Goal: Task Accomplishment & Management: Complete application form

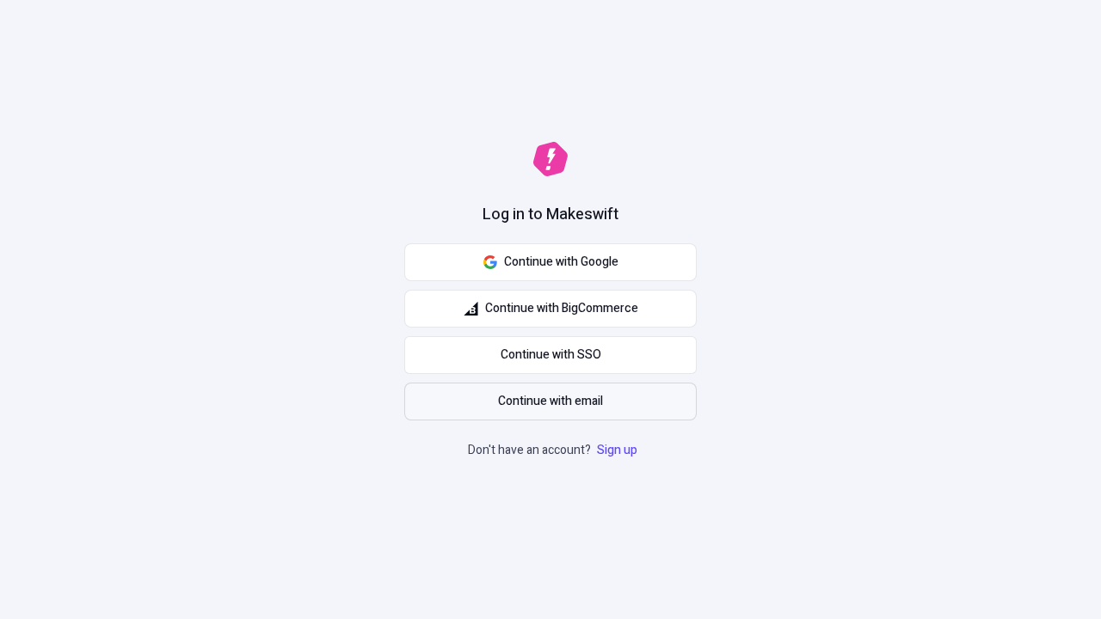
click at [550, 402] on span "Continue with email" at bounding box center [550, 401] width 105 height 19
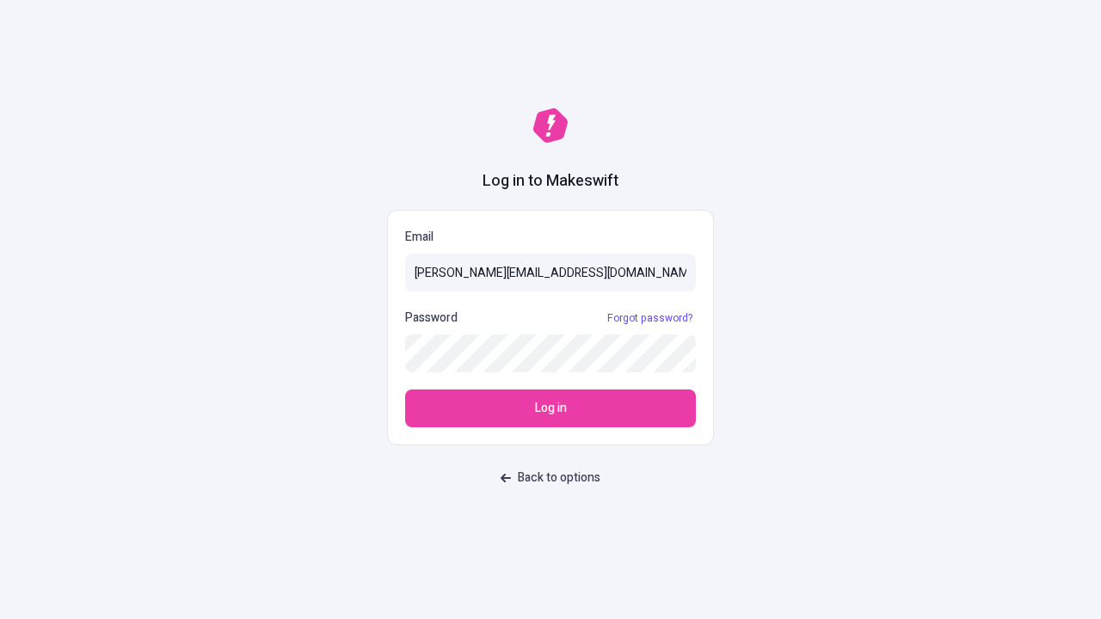
type input "[PERSON_NAME][EMAIL_ADDRESS][DOMAIN_NAME]"
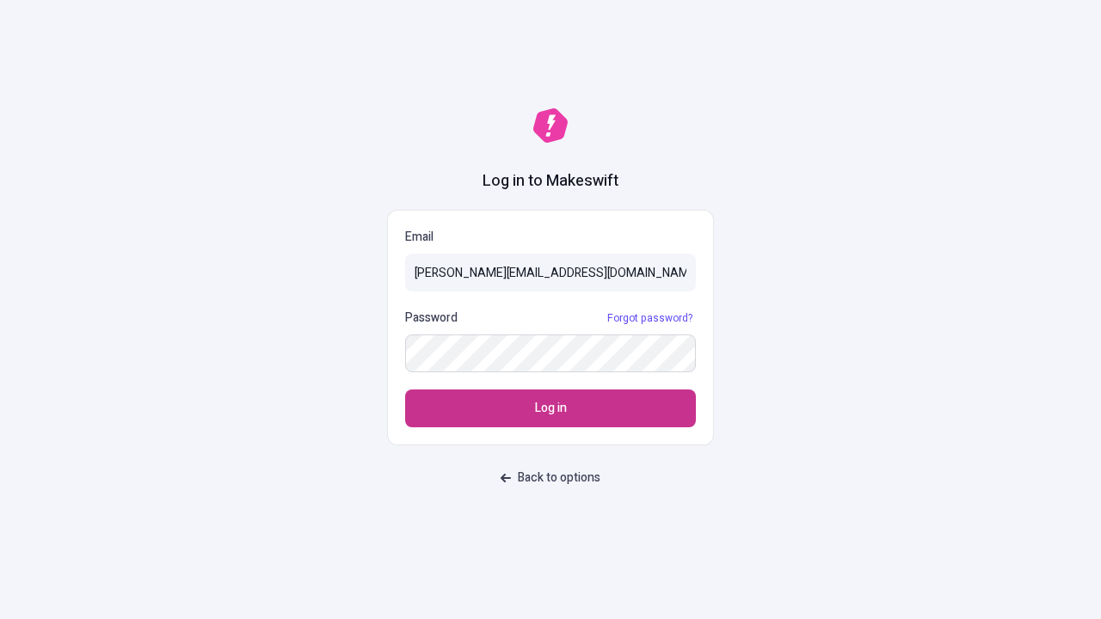
click at [550, 408] on span "Log in" at bounding box center [551, 408] width 32 height 19
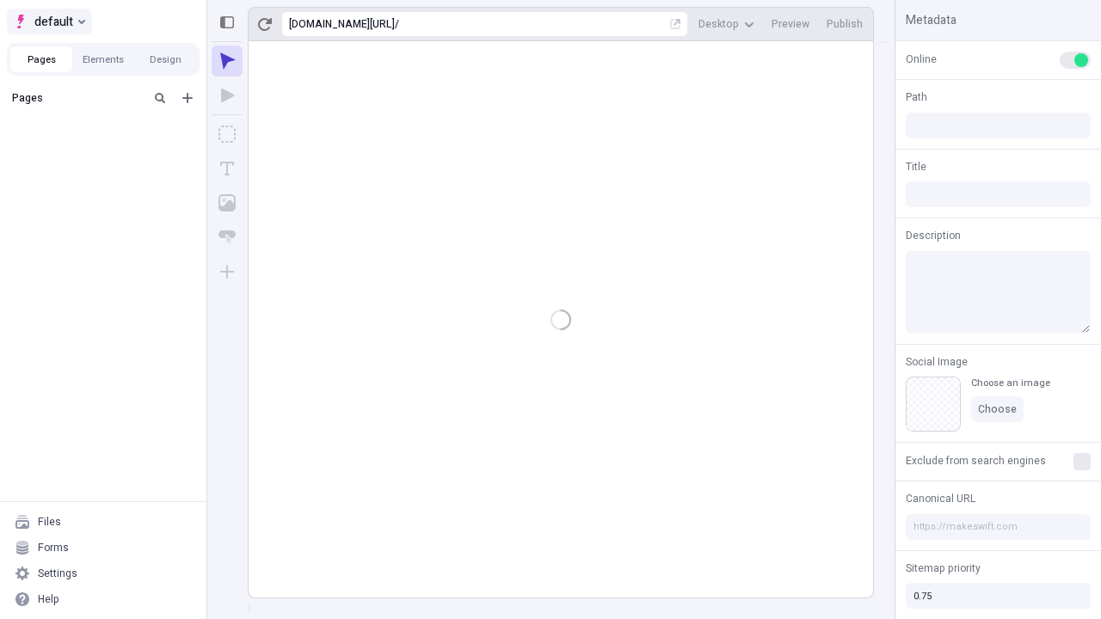
click at [48, 21] on span "default" at bounding box center [53, 21] width 39 height 21
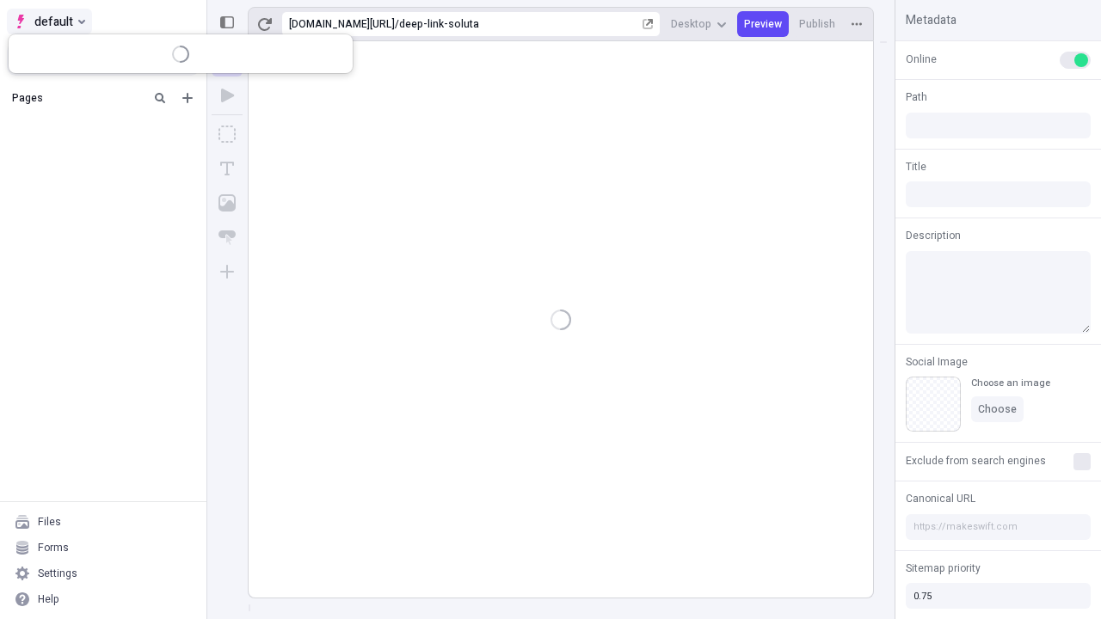
type input "/deep-link-soluta"
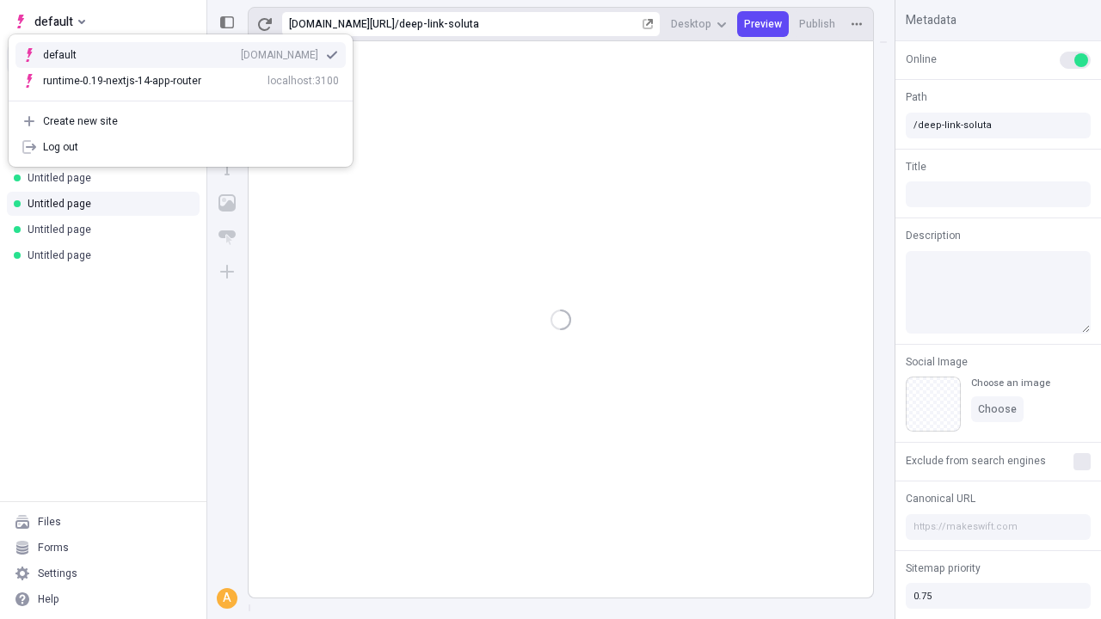
click at [241, 52] on div "qee9k4dy7d.staging.makeswift.site" at bounding box center [279, 55] width 77 height 14
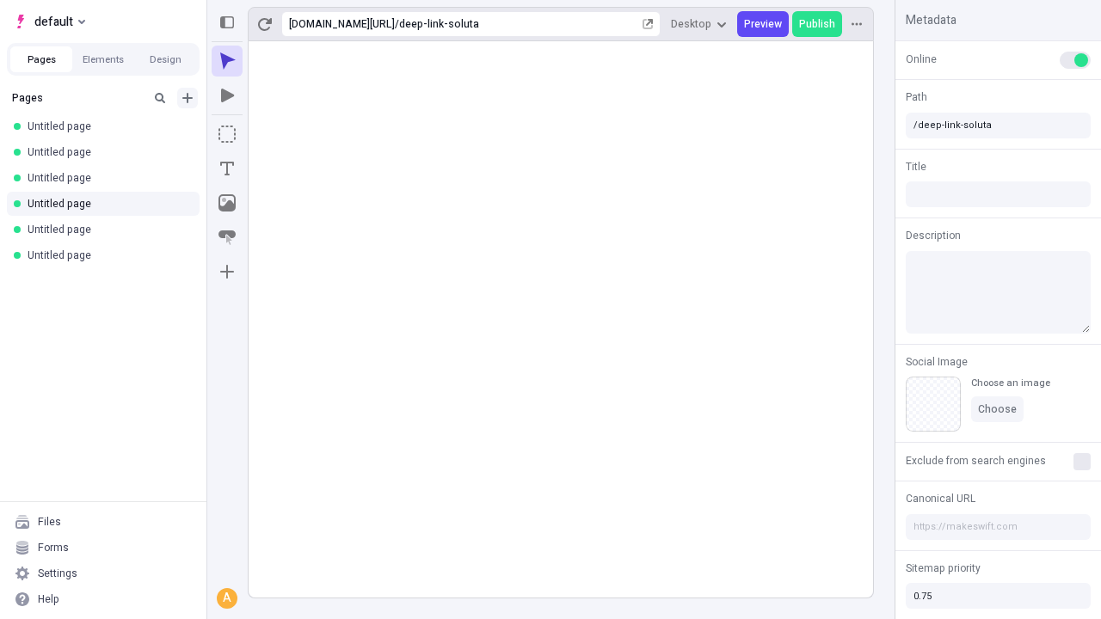
click at [187, 98] on icon "Add new" at bounding box center [187, 98] width 10 height 10
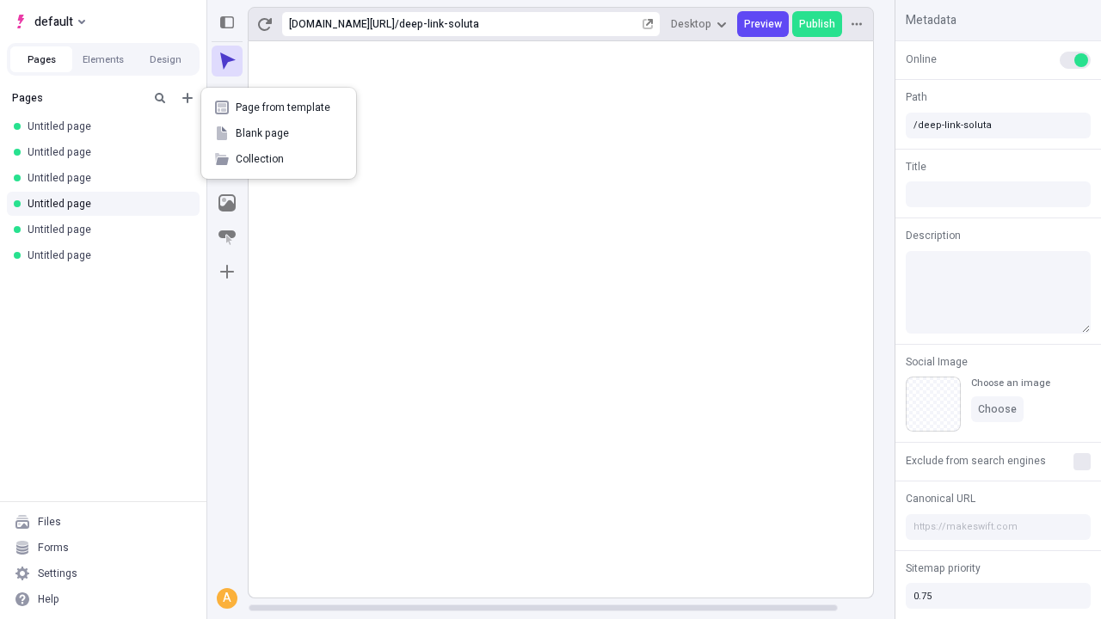
click at [279, 133] on span "Blank page" at bounding box center [289, 133] width 107 height 14
click at [187, 98] on icon "Add new" at bounding box center [187, 98] width 10 height 10
type input "/deep-link-soluta"
click at [279, 133] on span "Blank page" at bounding box center [289, 133] width 107 height 14
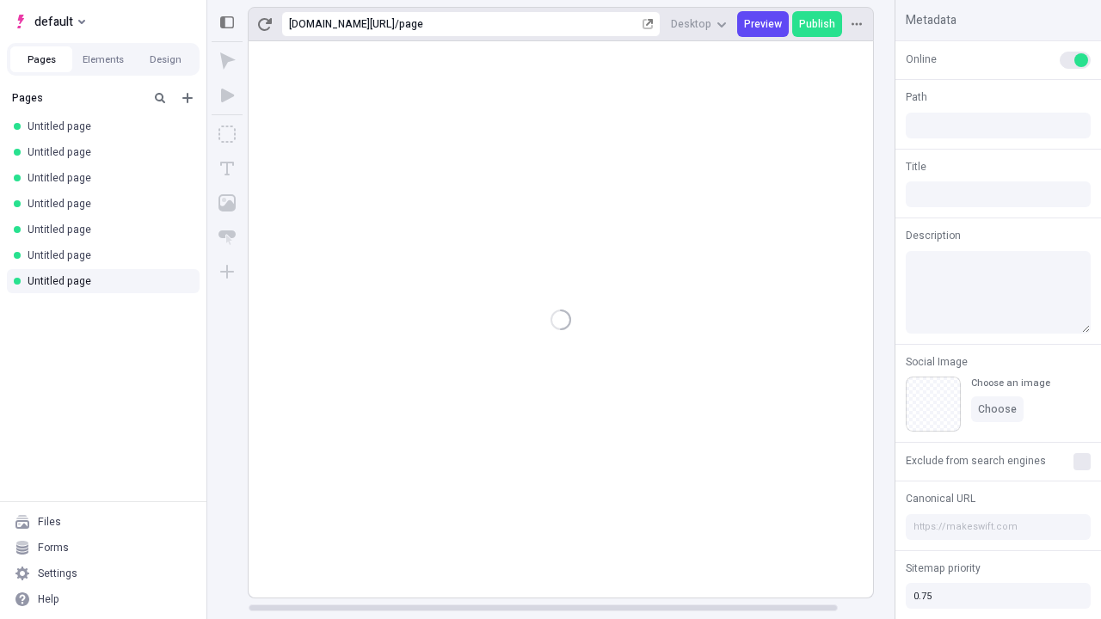
type input "/page"
type input "/page-2"
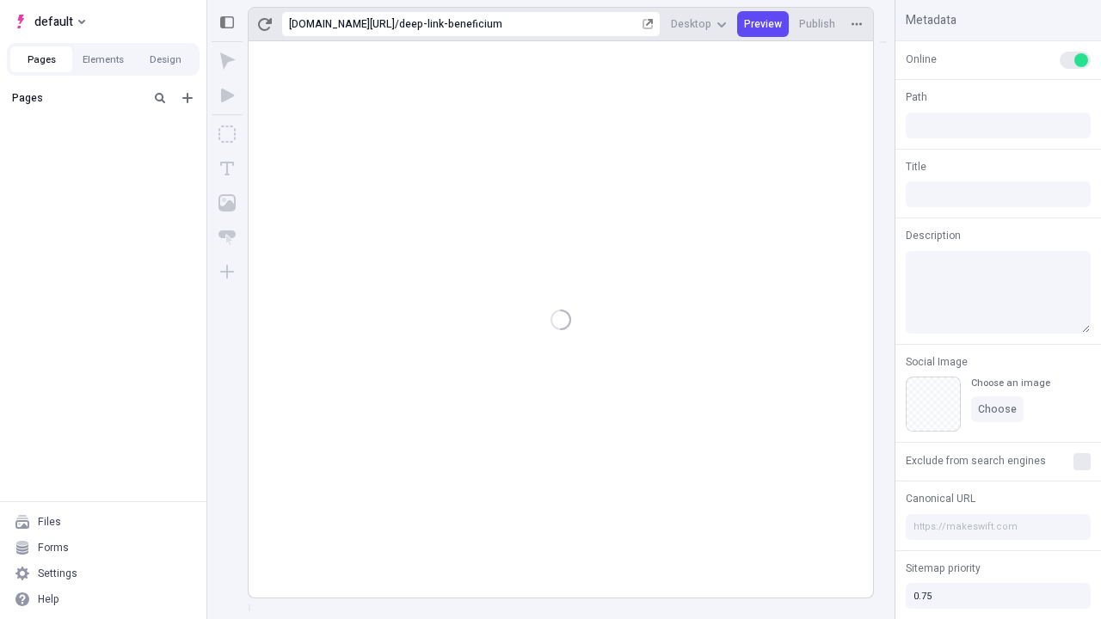
type input "/deep-link-beneficium"
